Goal: Task Accomplishment & Management: Manage account settings

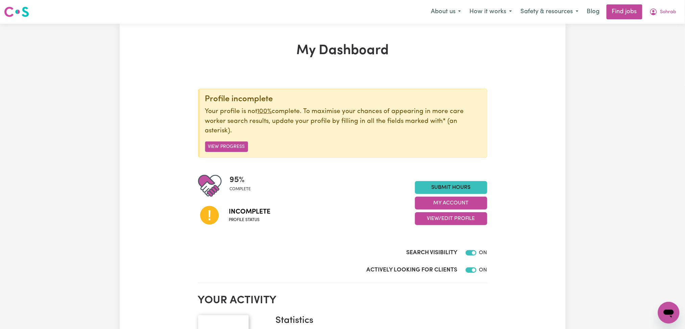
click at [447, 225] on div "95 % complete Incomplete Profile status Submit Hours My Account View/Edit Profi…" at bounding box center [342, 203] width 289 height 58
drag, startPoint x: 446, startPoint y: 218, endPoint x: 443, endPoint y: 224, distance: 6.2
click at [446, 218] on button "View/Edit Profile" at bounding box center [451, 218] width 72 height 13
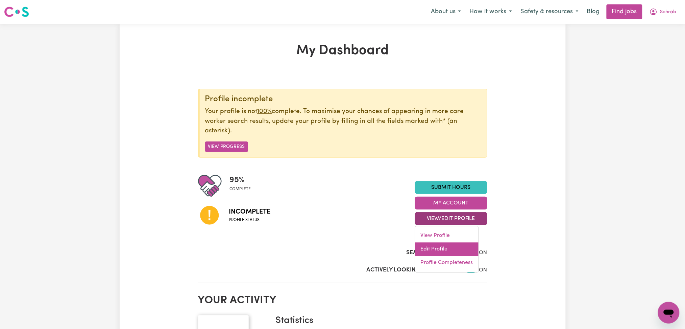
click at [437, 248] on link "Edit Profile" at bounding box center [447, 249] width 63 height 14
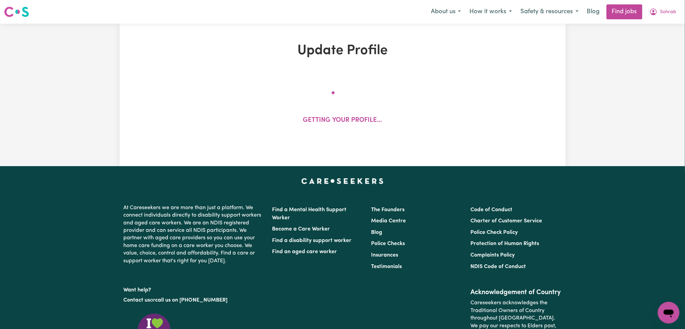
select select "[DEMOGRAPHIC_DATA]"
select select "[DEMOGRAPHIC_DATA] Citizen"
select select "Studying a healthcare related degree or qualification"
select select "40"
select select "45"
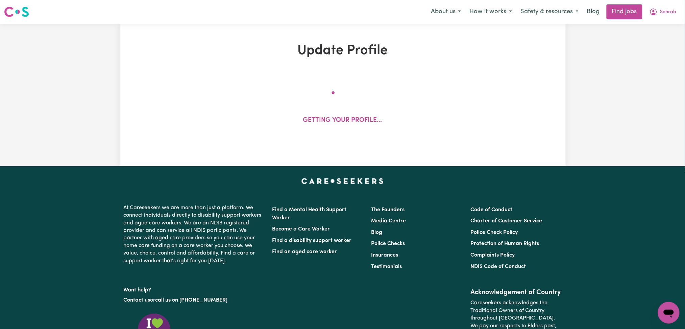
select select "65"
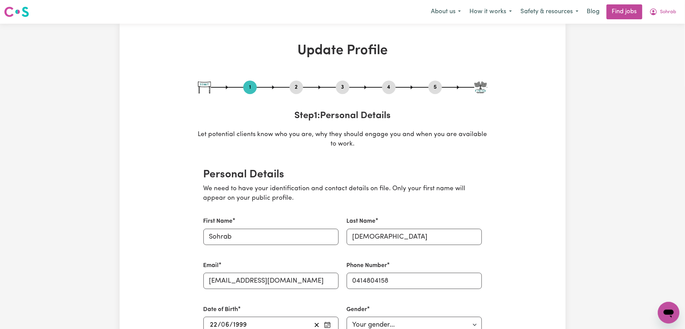
drag, startPoint x: 300, startPoint y: 88, endPoint x: 269, endPoint y: 112, distance: 39.4
click at [299, 89] on button "2" at bounding box center [297, 87] width 14 height 9
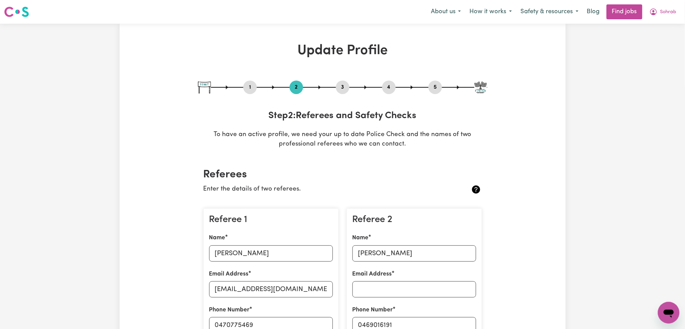
scroll to position [90, 0]
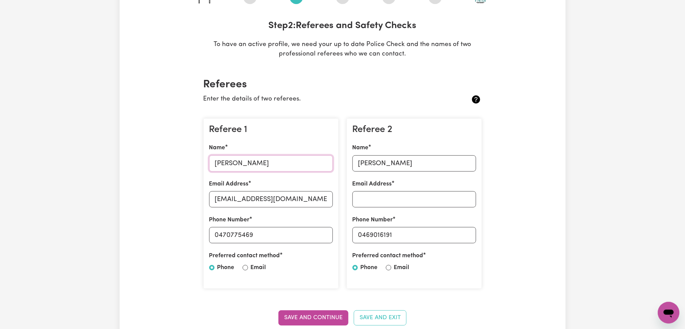
click at [233, 162] on input "[PERSON_NAME]" at bounding box center [271, 163] width 124 height 16
click at [258, 203] on input "[EMAIL_ADDRESS][DOMAIN_NAME]" at bounding box center [271, 199] width 124 height 16
drag, startPoint x: 218, startPoint y: 235, endPoint x: 345, endPoint y: 235, distance: 127.1
click at [345, 235] on div "Referee 1 Name [PERSON_NAME] Email Address [EMAIL_ADDRESS][DOMAIN_NAME] Phone N…" at bounding box center [342, 203] width 287 height 181
click at [367, 169] on input "[PERSON_NAME]" at bounding box center [415, 163] width 124 height 16
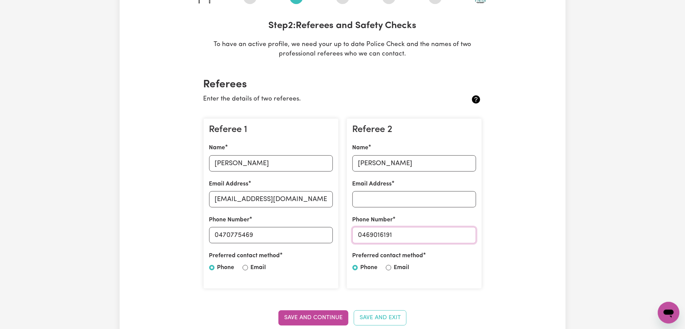
drag, startPoint x: 362, startPoint y: 234, endPoint x: 421, endPoint y: 234, distance: 59.2
click at [421, 234] on input "0469016191" at bounding box center [415, 235] width 124 height 16
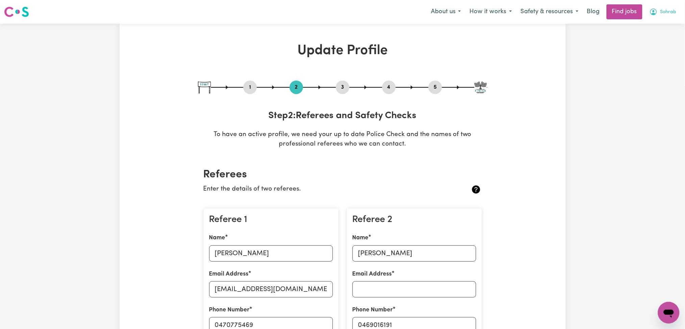
click at [670, 11] on span "Sohrab" at bounding box center [669, 11] width 16 height 7
click at [656, 50] on link "Logout" at bounding box center [653, 51] width 53 height 13
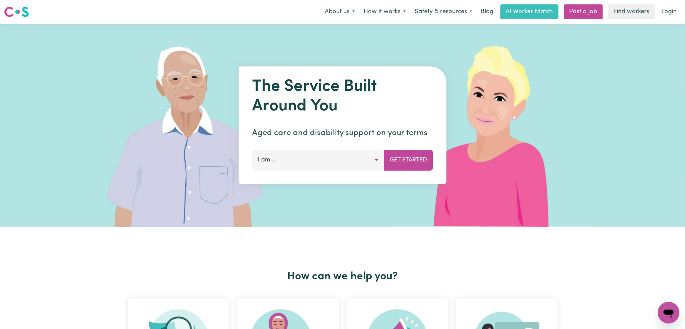
click at [664, 7] on link "Login" at bounding box center [669, 11] width 23 height 15
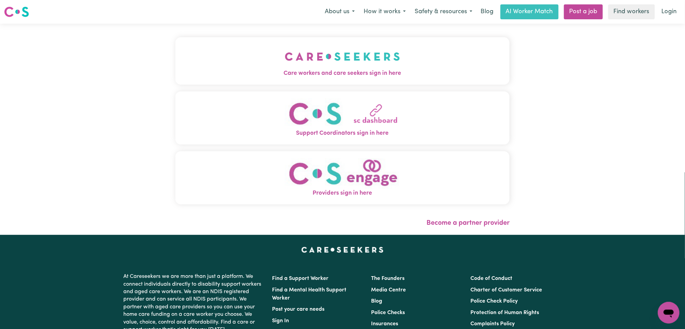
click at [285, 60] on img "Care workers and care seekers sign in here" at bounding box center [342, 56] width 115 height 25
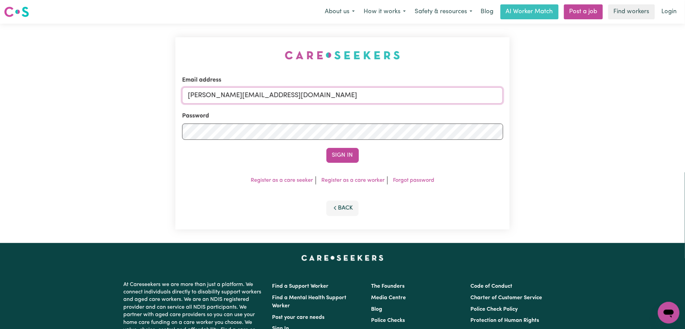
drag, startPoint x: 292, startPoint y: 97, endPoint x: 287, endPoint y: 100, distance: 6.0
click at [292, 97] on input "[PERSON_NAME][EMAIL_ADDRESS][DOMAIN_NAME]" at bounding box center [342, 95] width 321 height 16
drag, startPoint x: 224, startPoint y: 95, endPoint x: 353, endPoint y: 93, distance: 129.2
click at [353, 93] on input "Superuser~[EMAIL_ADDRESS][DOMAIN_NAME]" at bounding box center [342, 95] width 321 height 16
click at [246, 97] on input "Superuser~[EMAIL_ADDRESS][DOMAIN_NAME]" at bounding box center [342, 95] width 321 height 16
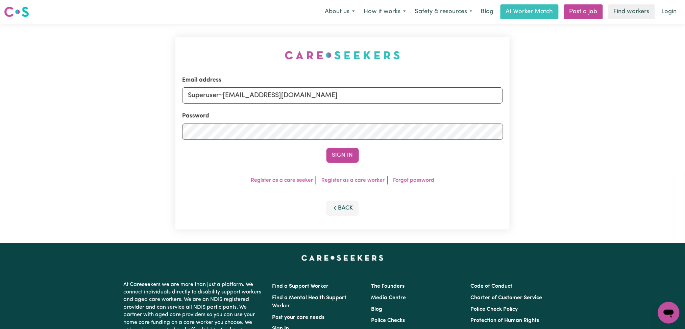
drag, startPoint x: 224, startPoint y: 92, endPoint x: 378, endPoint y: 92, distance: 154.2
click at [378, 92] on input "Superuser~[EMAIL_ADDRESS][DOMAIN_NAME]" at bounding box center [342, 95] width 321 height 16
type input "Superuser~[DOMAIN_NAME][EMAIL_ADDRESS][DOMAIN_NAME]"
click at [345, 149] on button "Sign In" at bounding box center [343, 155] width 32 height 15
